Goal: Information Seeking & Learning: Find specific fact

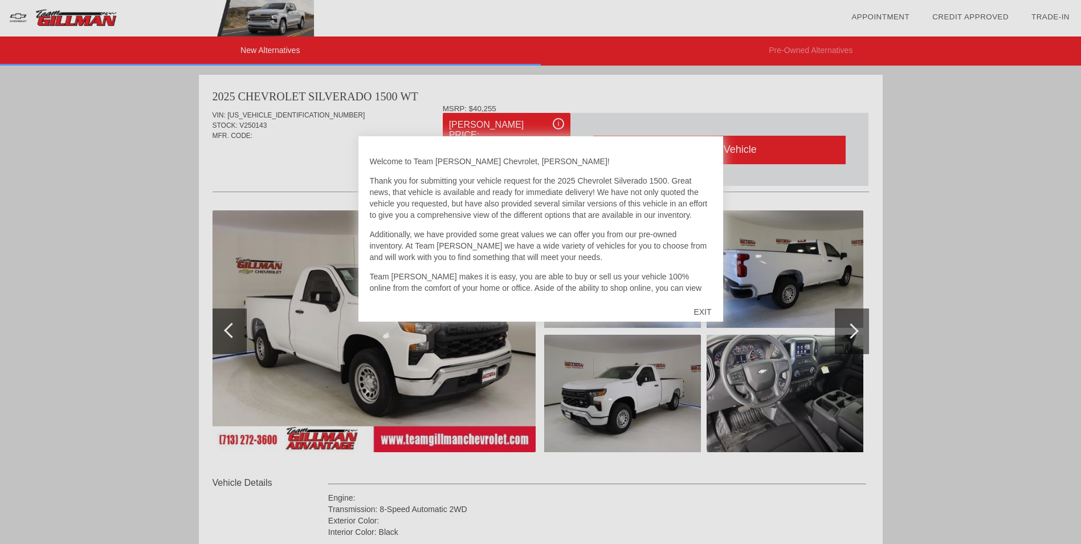
click at [703, 311] on div "EXIT" at bounding box center [702, 312] width 40 height 34
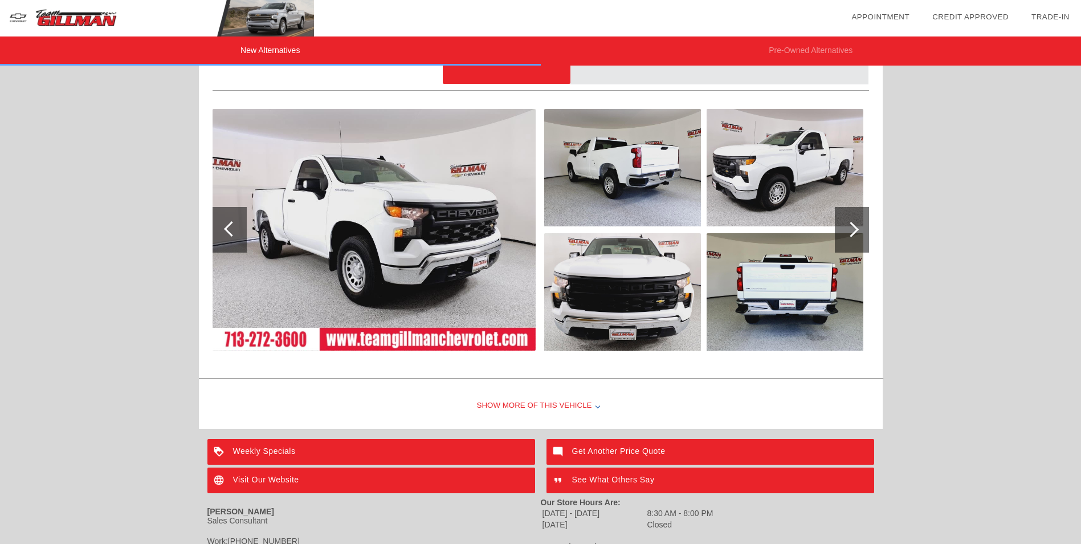
scroll to position [1274, 0]
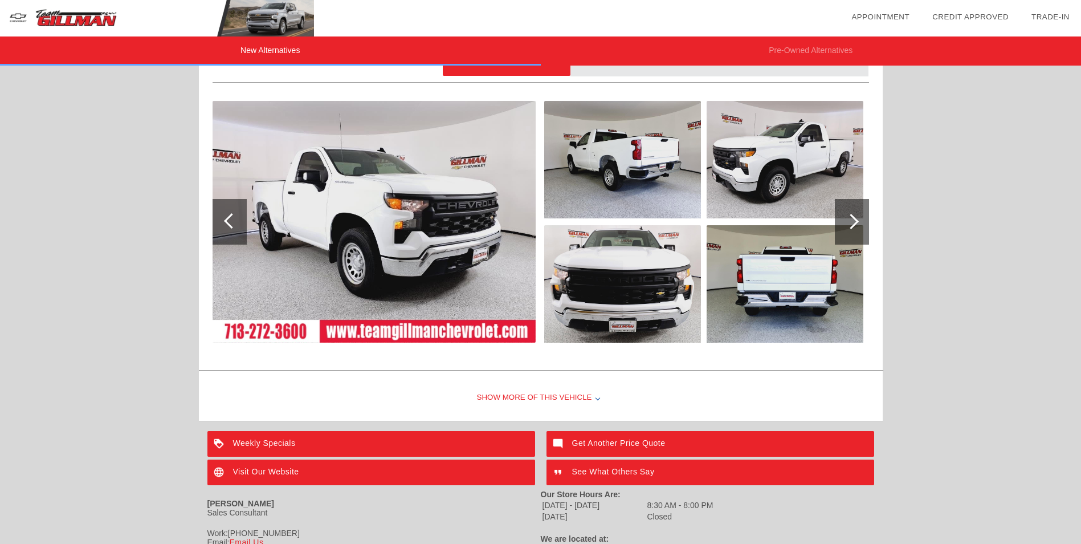
click at [527, 400] on div "Show More of this Vehicle" at bounding box center [541, 398] width 684 height 46
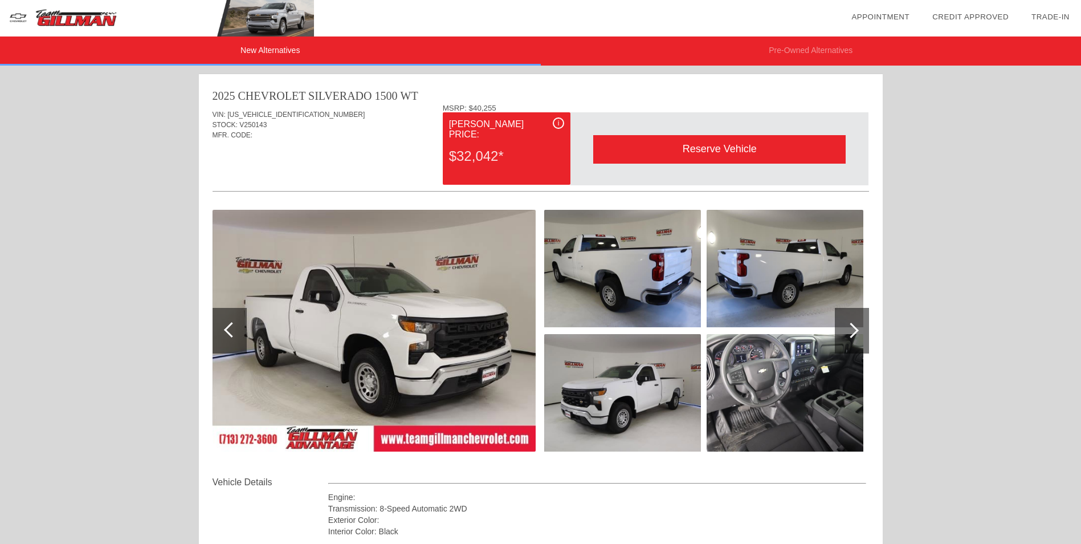
scroll to position [0, 0]
click at [853, 325] on div at bounding box center [851, 330] width 15 height 15
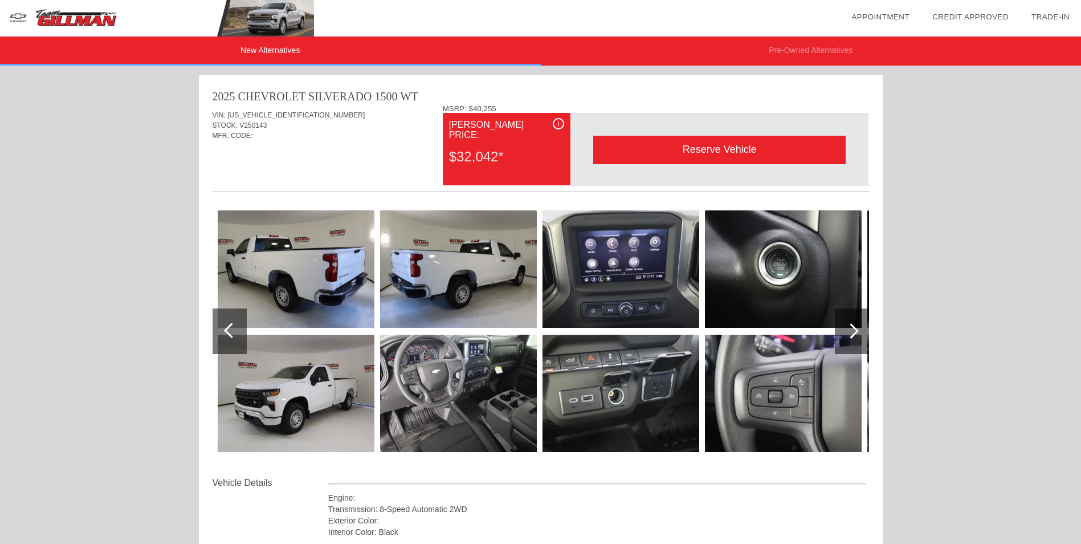
click at [853, 325] on div at bounding box center [851, 330] width 15 height 15
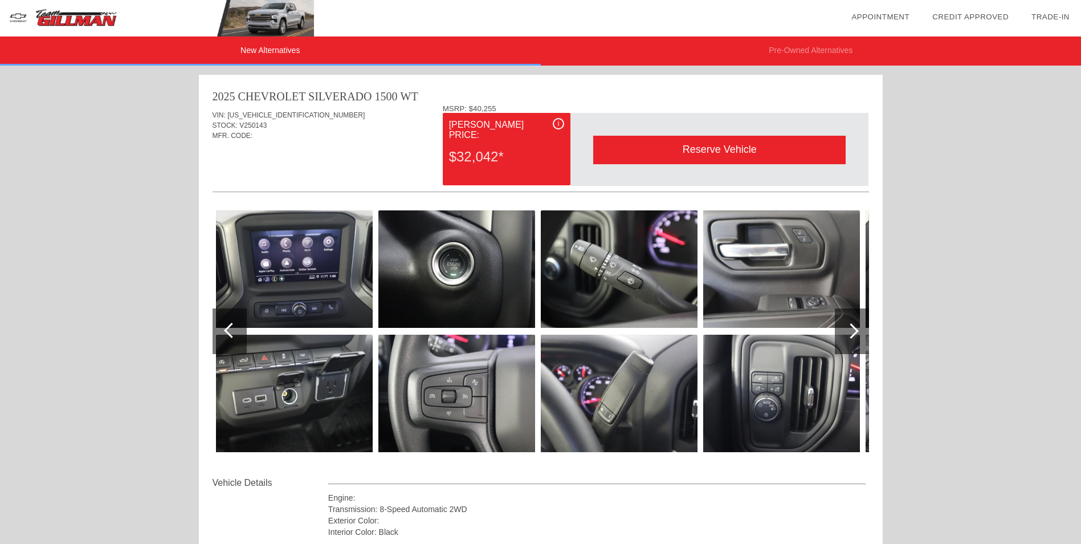
click at [853, 325] on div at bounding box center [851, 330] width 15 height 15
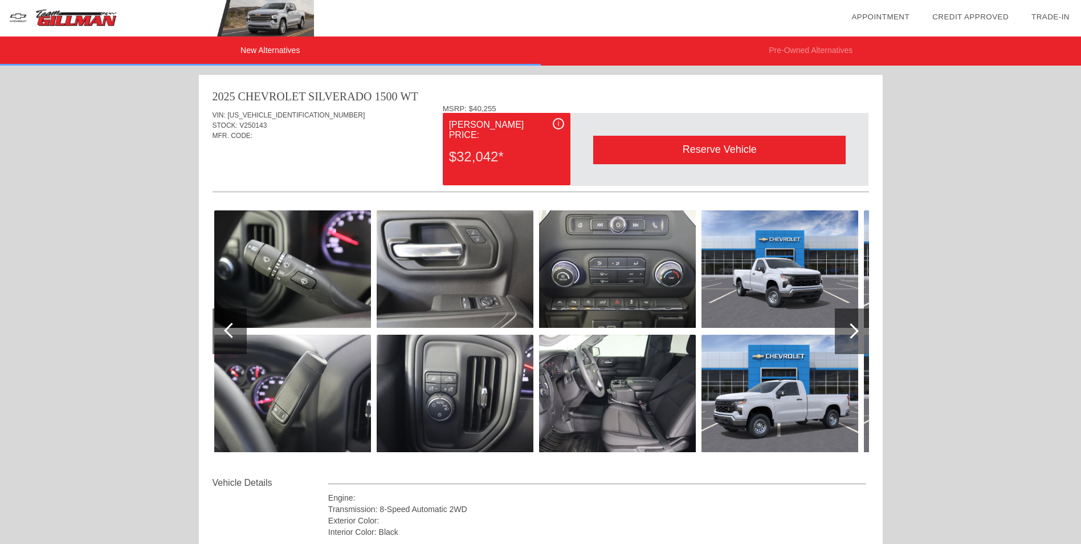
click at [853, 325] on div at bounding box center [851, 330] width 15 height 15
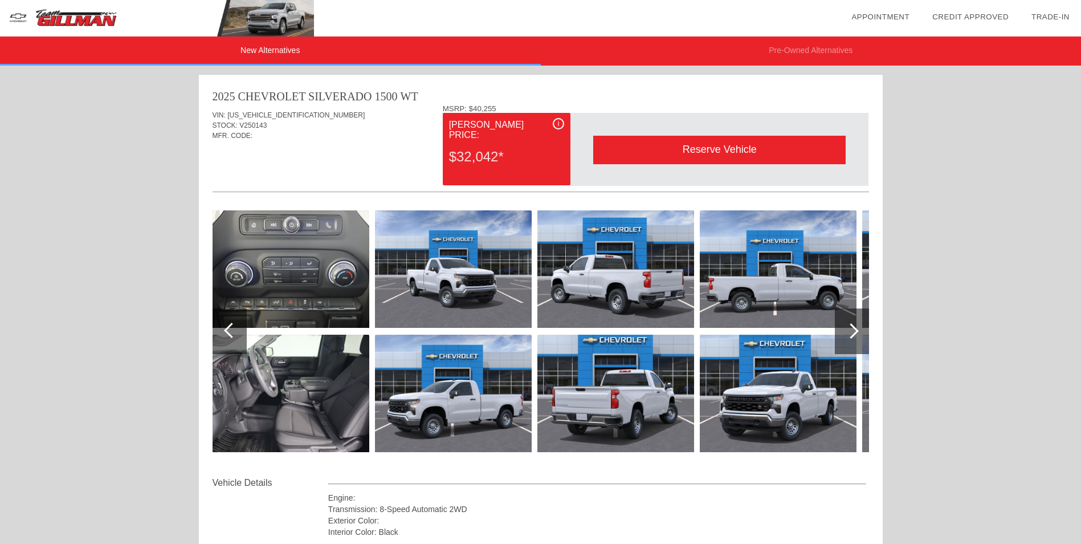
click at [853, 325] on div at bounding box center [851, 330] width 15 height 15
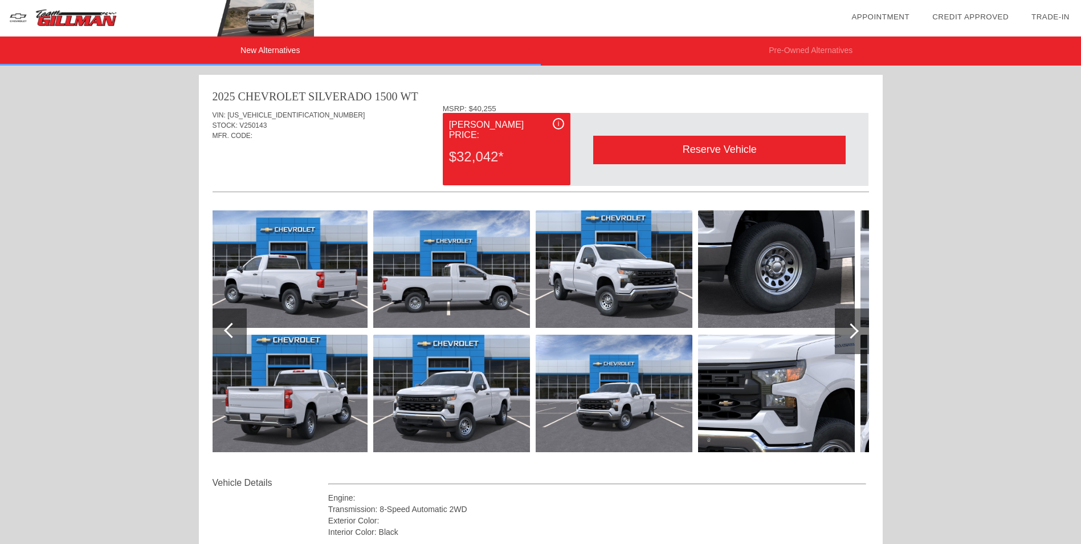
click at [853, 325] on div at bounding box center [851, 330] width 15 height 15
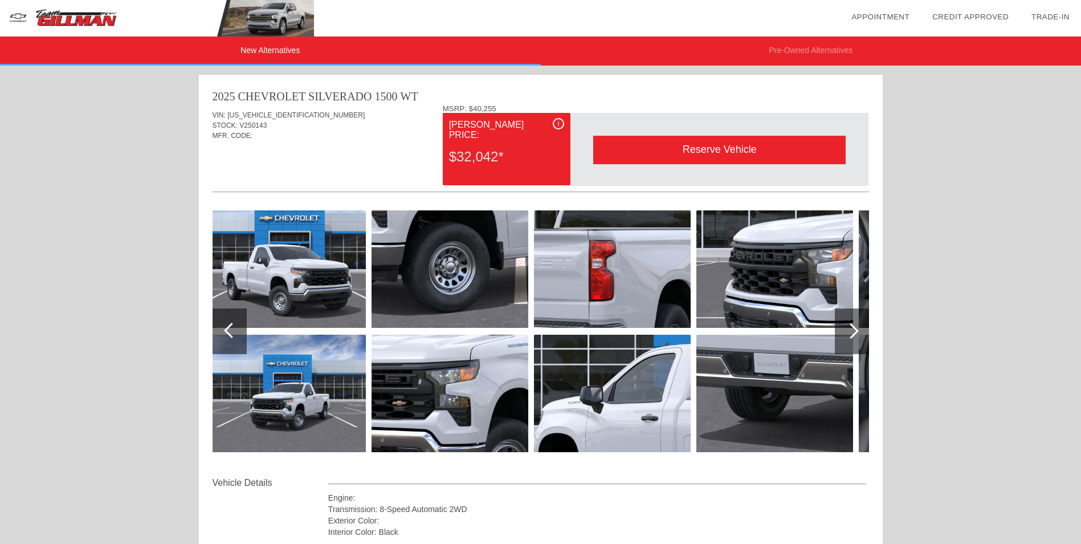
click at [229, 324] on div at bounding box center [231, 330] width 15 height 15
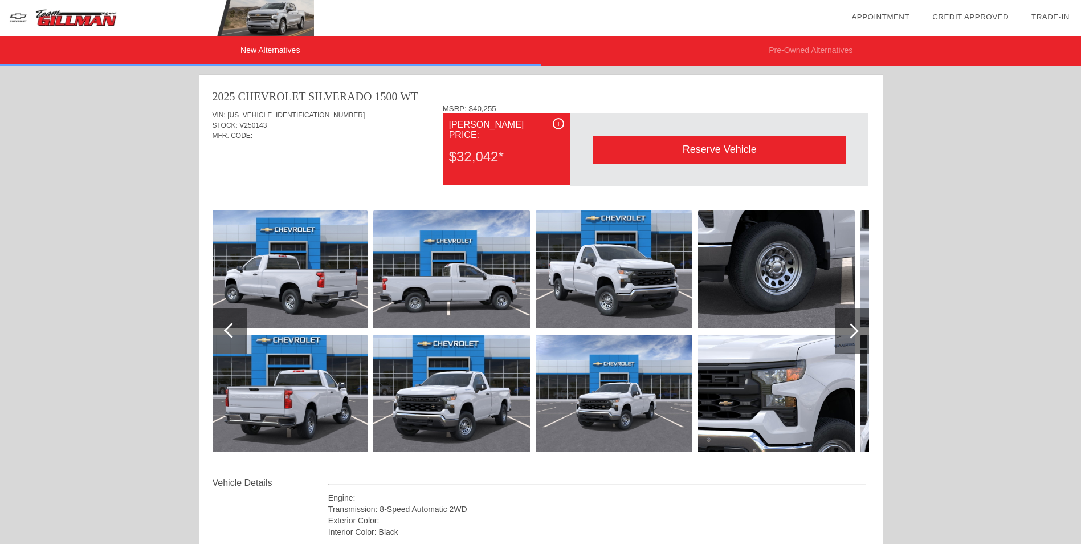
click at [229, 324] on div at bounding box center [231, 330] width 15 height 15
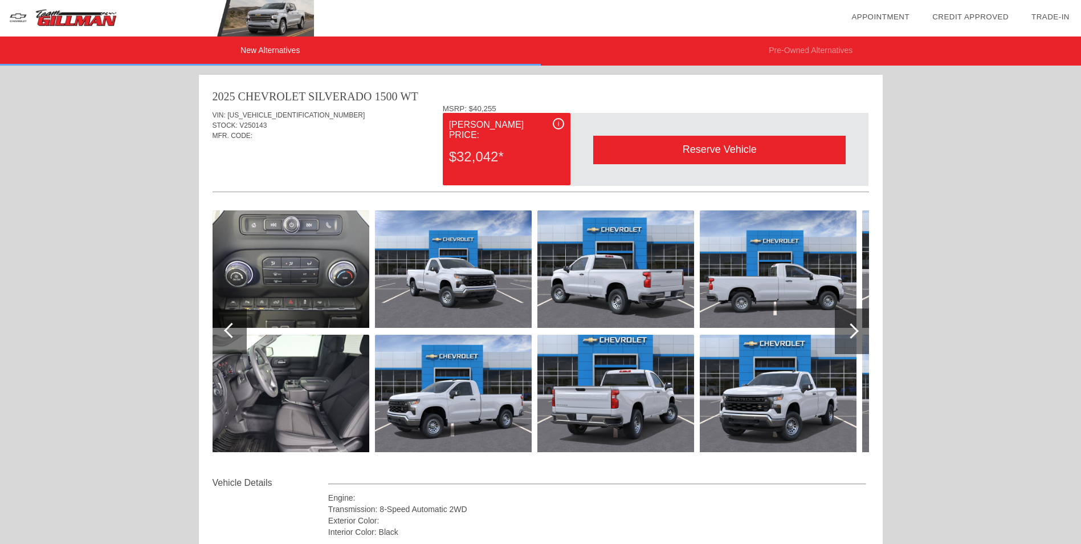
click at [229, 324] on div at bounding box center [231, 330] width 15 height 15
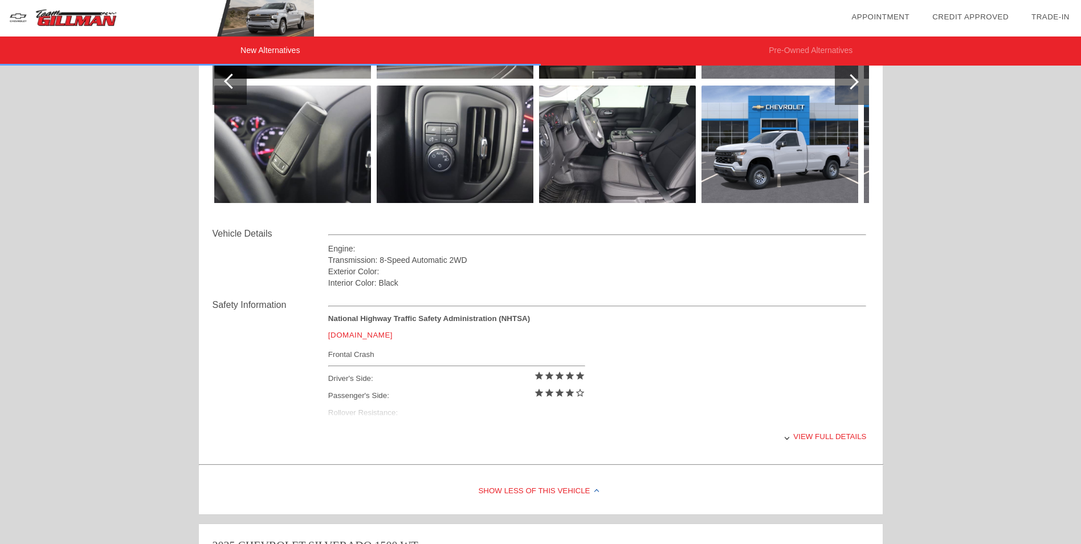
scroll to position [285, 0]
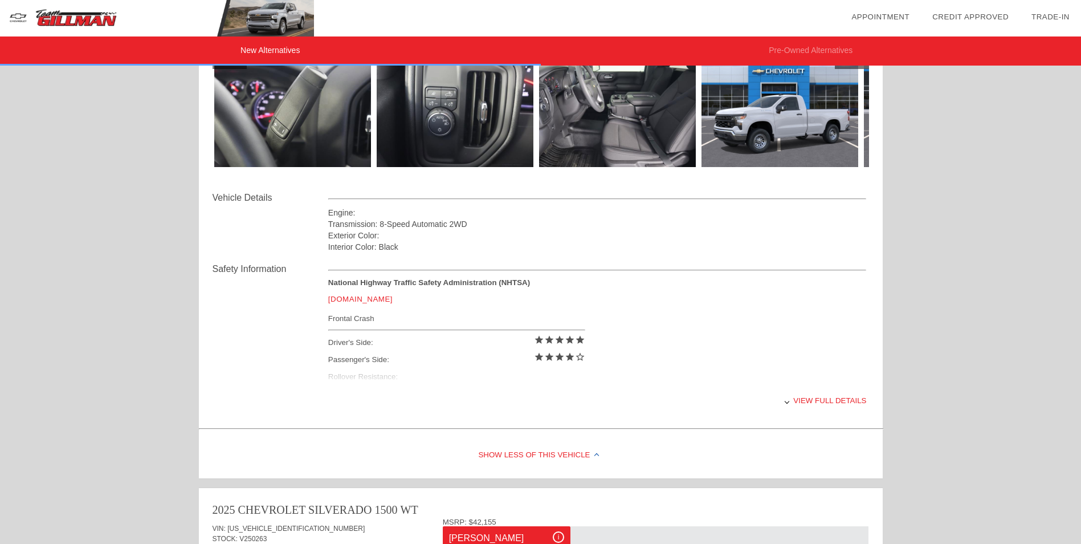
click at [828, 404] on div "View full details" at bounding box center [597, 401] width 539 height 28
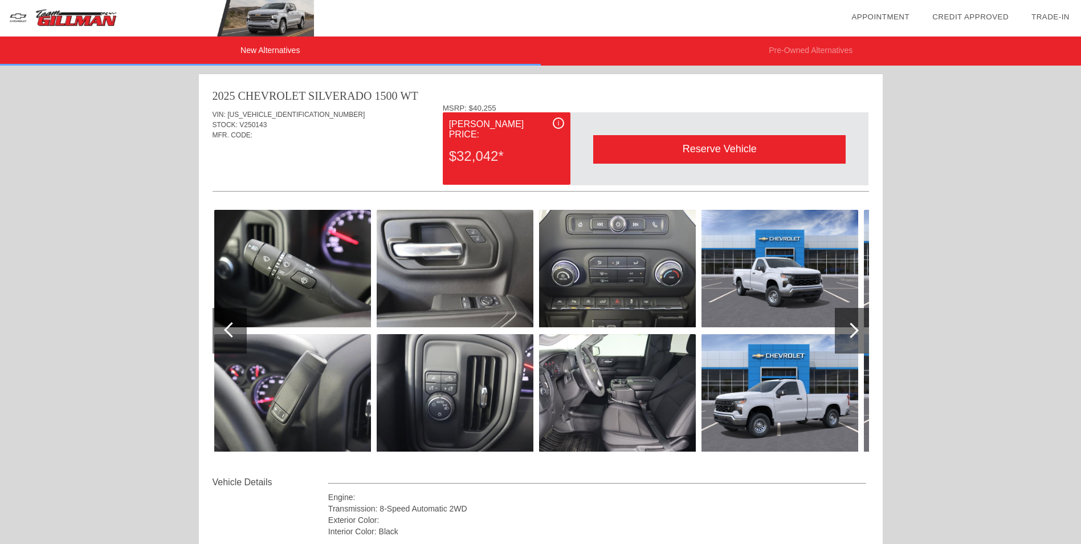
scroll to position [0, 0]
drag, startPoint x: 264, startPoint y: 124, endPoint x: 237, endPoint y: 126, distance: 27.5
click at [237, 126] on div "STOCK: V250143" at bounding box center [541, 125] width 657 height 10
copy span "V250143"
